Goal: Task Accomplishment & Management: Manage account settings

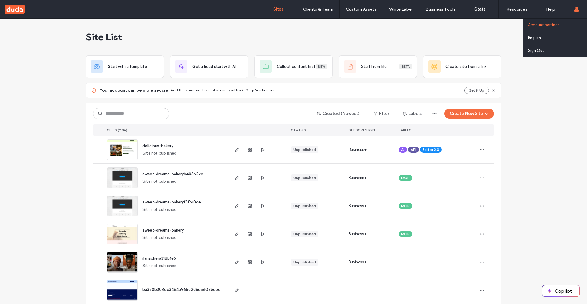
click at [550, 24] on label "Account settings" at bounding box center [544, 25] width 32 height 5
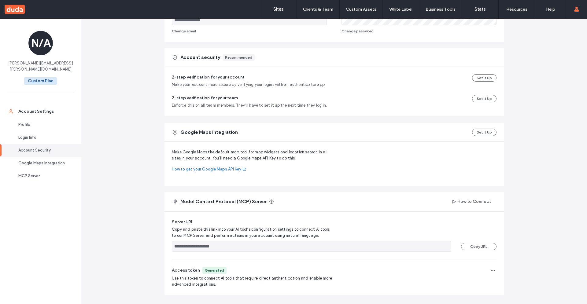
scroll to position [172, 0]
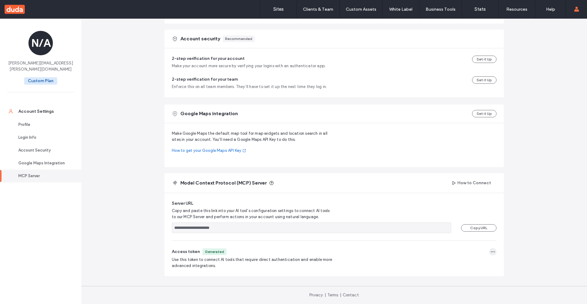
click at [491, 253] on icon "button" at bounding box center [492, 252] width 5 height 5
click at [459, 267] on span "Regenerate Token" at bounding box center [468, 267] width 33 height 6
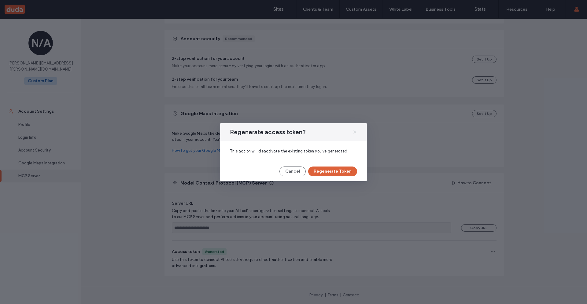
click at [324, 172] on button "Regenerate Token" at bounding box center [332, 172] width 49 height 10
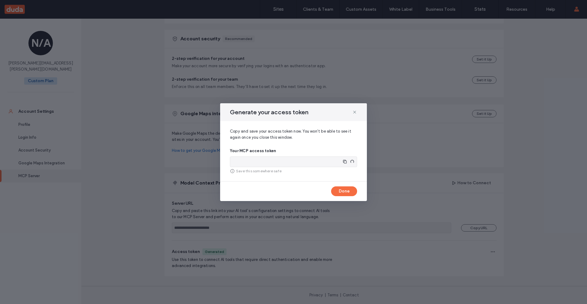
type input "**********"
click at [350, 163] on icon "button" at bounding box center [349, 161] width 5 height 5
click at [340, 195] on button "Done" at bounding box center [344, 192] width 26 height 10
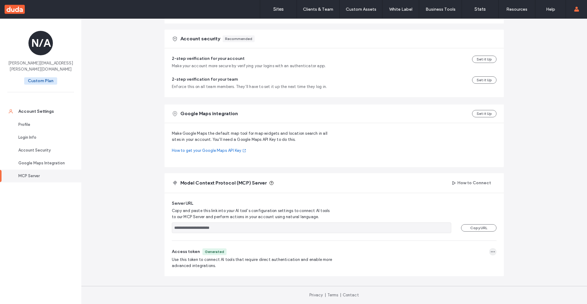
click at [491, 254] on icon "button" at bounding box center [492, 252] width 5 height 5
click at [464, 268] on span "Regenerate Token" at bounding box center [468, 267] width 33 height 6
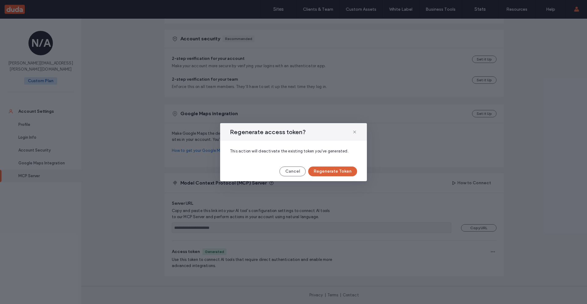
click at [316, 173] on button "Regenerate Token" at bounding box center [332, 172] width 49 height 10
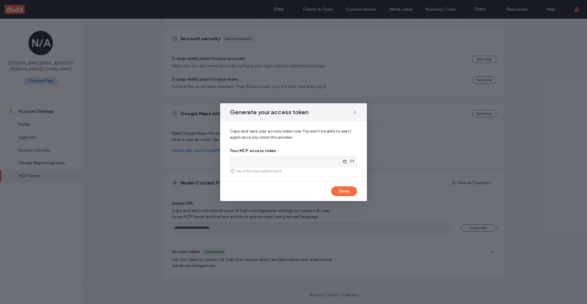
type input "**********"
click at [351, 162] on use "button" at bounding box center [350, 162] width 4 height 4
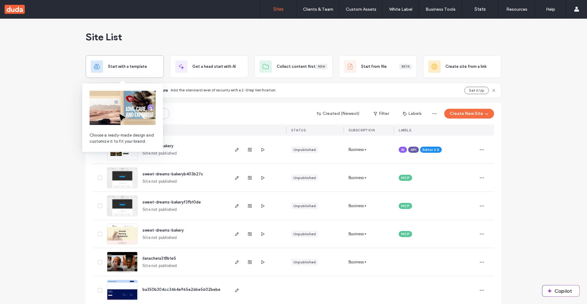
click at [113, 68] on span "Start with a template" at bounding box center [127, 67] width 39 height 6
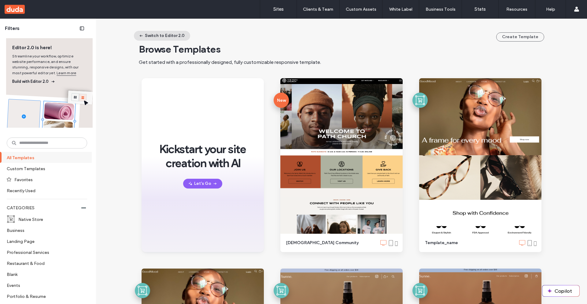
click at [158, 35] on button "Switch to Editor 2.0" at bounding box center [162, 36] width 56 height 10
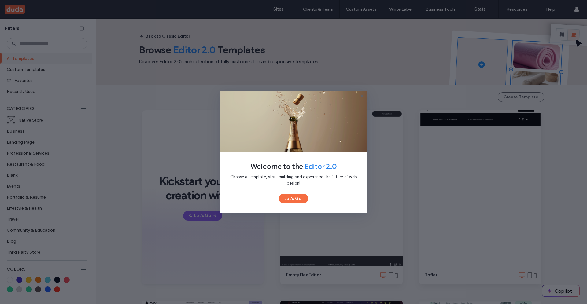
click at [361, 94] on icon at bounding box center [362, 96] width 5 height 5
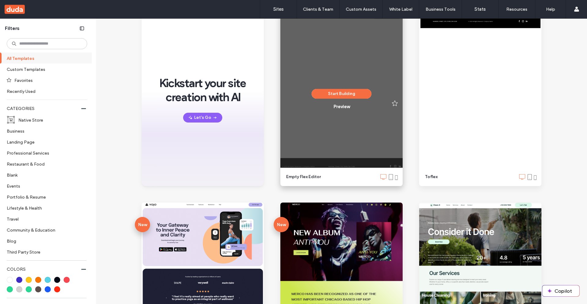
scroll to position [240, 0]
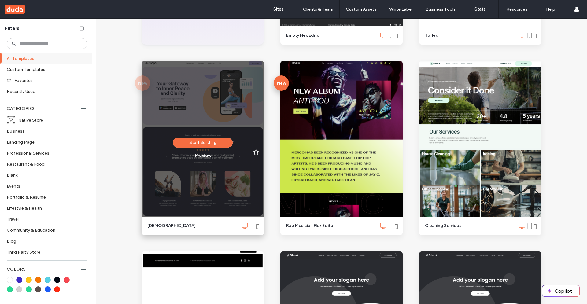
click at [193, 149] on div "Start Building Preview" at bounding box center [203, 148] width 60 height 21
click at [194, 142] on button "Start Building" at bounding box center [203, 143] width 60 height 10
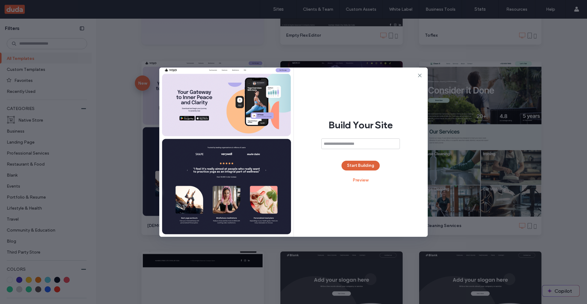
click at [359, 165] on button "Start Building" at bounding box center [361, 166] width 38 height 10
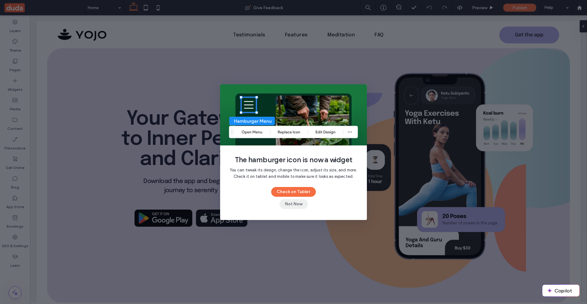
click at [295, 204] on button "Not Now" at bounding box center [293, 204] width 28 height 10
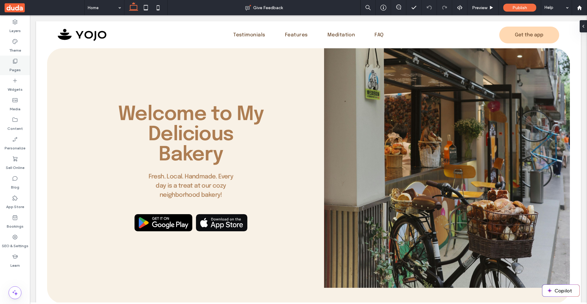
click at [8, 60] on div "Pages" at bounding box center [15, 66] width 30 height 20
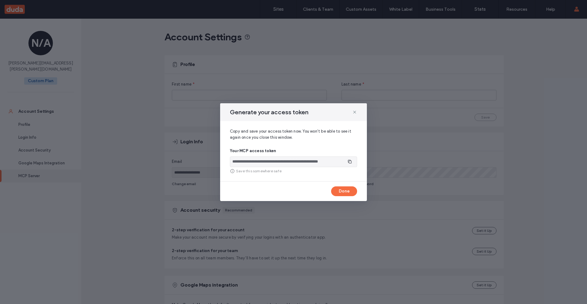
scroll to position [172, 0]
